Goal: Navigation & Orientation: Find specific page/section

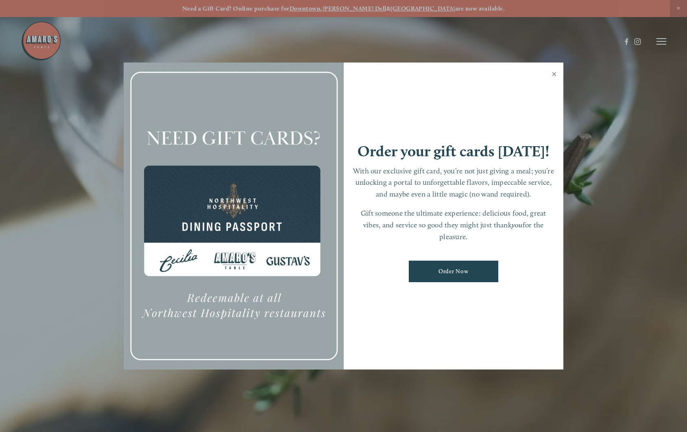
click at [553, 74] on link "Close" at bounding box center [554, 75] width 16 height 23
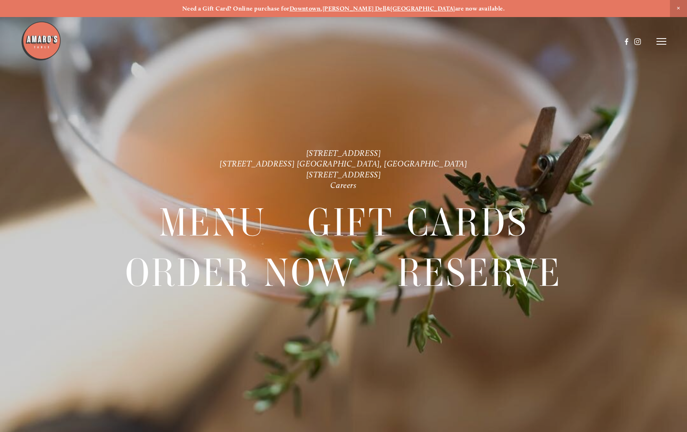
click at [663, 43] on icon at bounding box center [661, 41] width 10 height 7
click at [584, 40] on span "Gallery" at bounding box center [584, 41] width 19 height 7
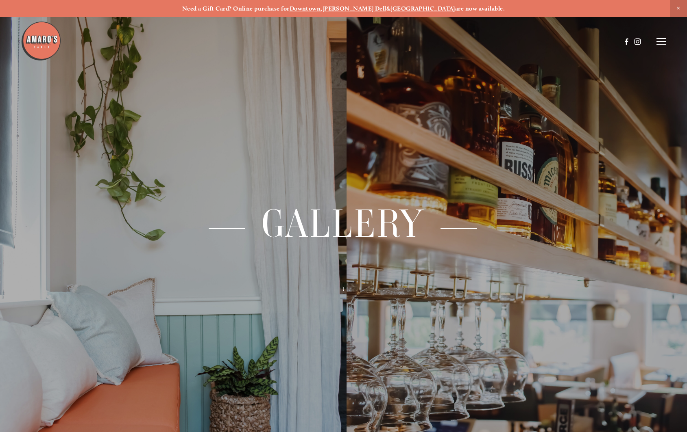
click at [663, 44] on icon at bounding box center [661, 41] width 10 height 7
click at [509, 41] on span "Menu" at bounding box center [510, 41] width 15 height 7
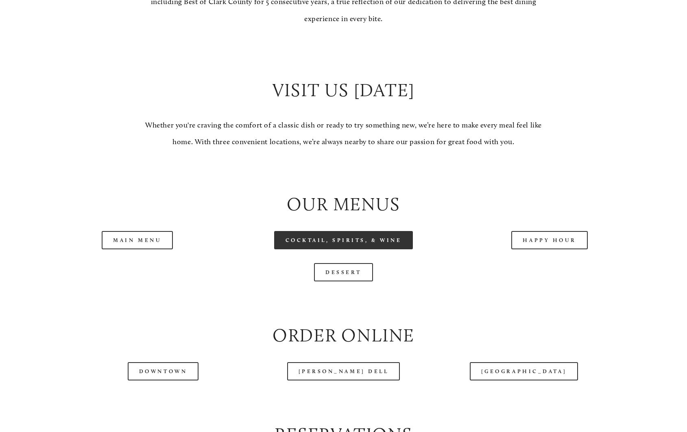
scroll to position [732, 0]
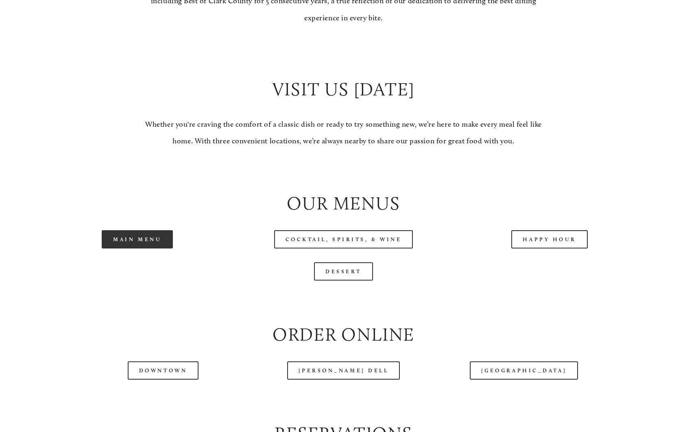
click at [152, 244] on link "Main Menu" at bounding box center [137, 239] width 71 height 18
